Goal: Use online tool/utility: Utilize a website feature to perform a specific function

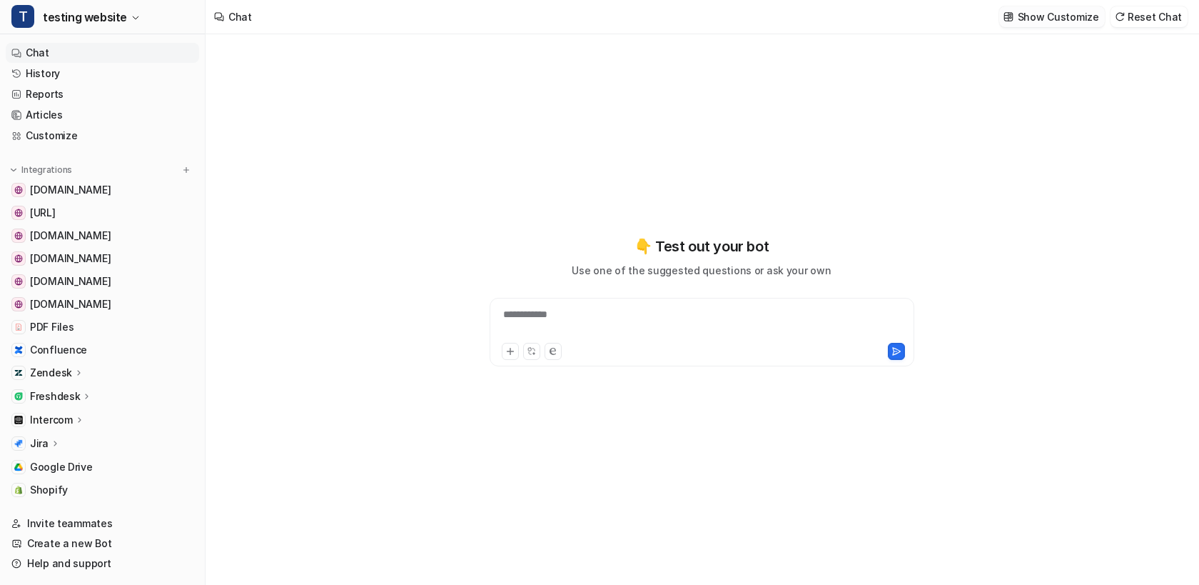
click at [1027, 6] on button "Show Customize" at bounding box center [1052, 16] width 106 height 21
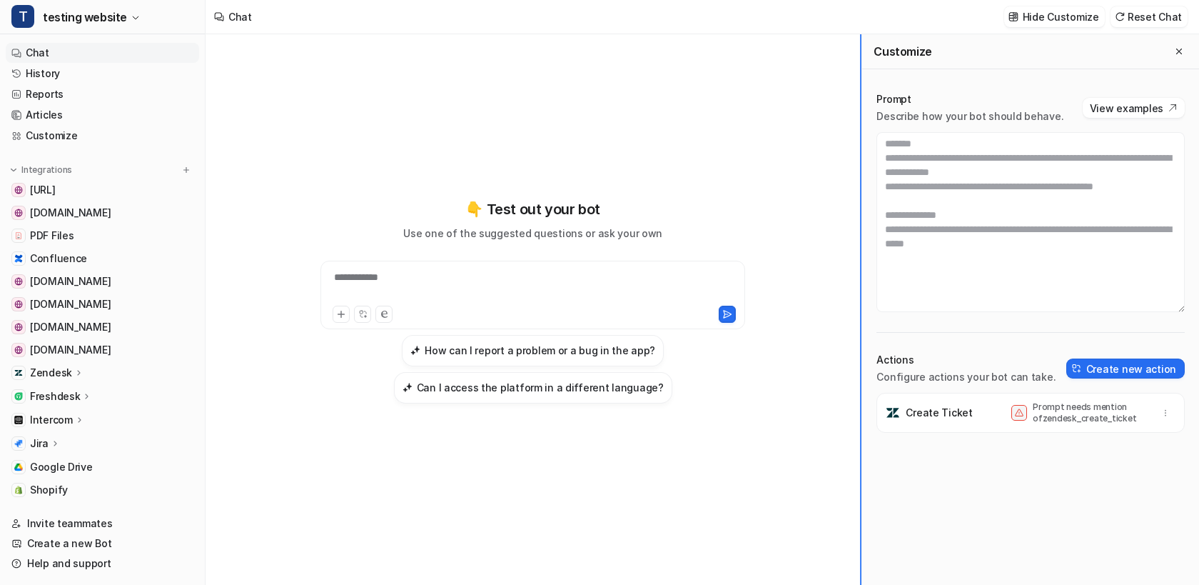
click at [971, 196] on div "**********" at bounding box center [703, 309] width 994 height 550
